Goal: Browse casually

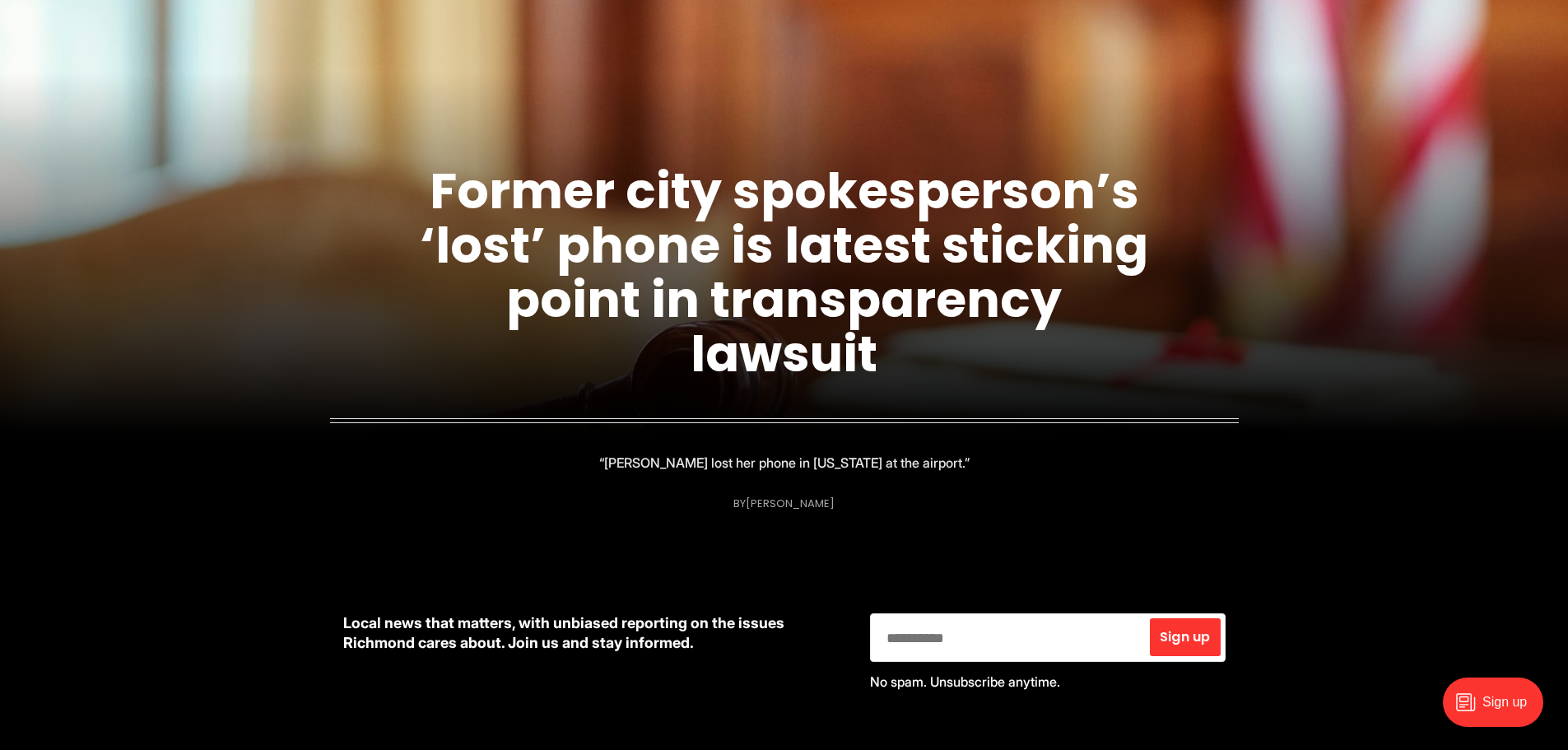
scroll to position [82, 0]
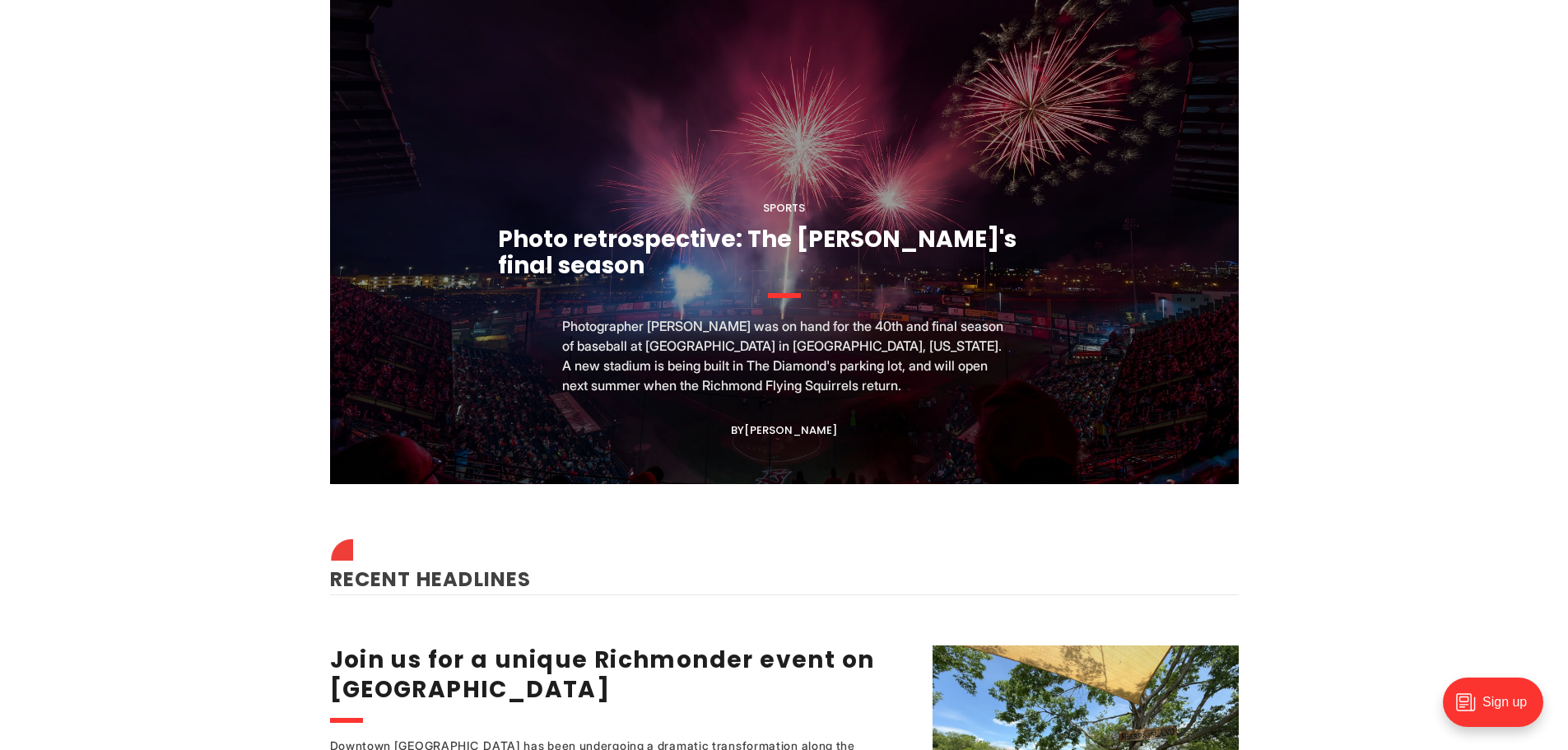
scroll to position [1728, 0]
